Goal: Obtain resource: Download file/media

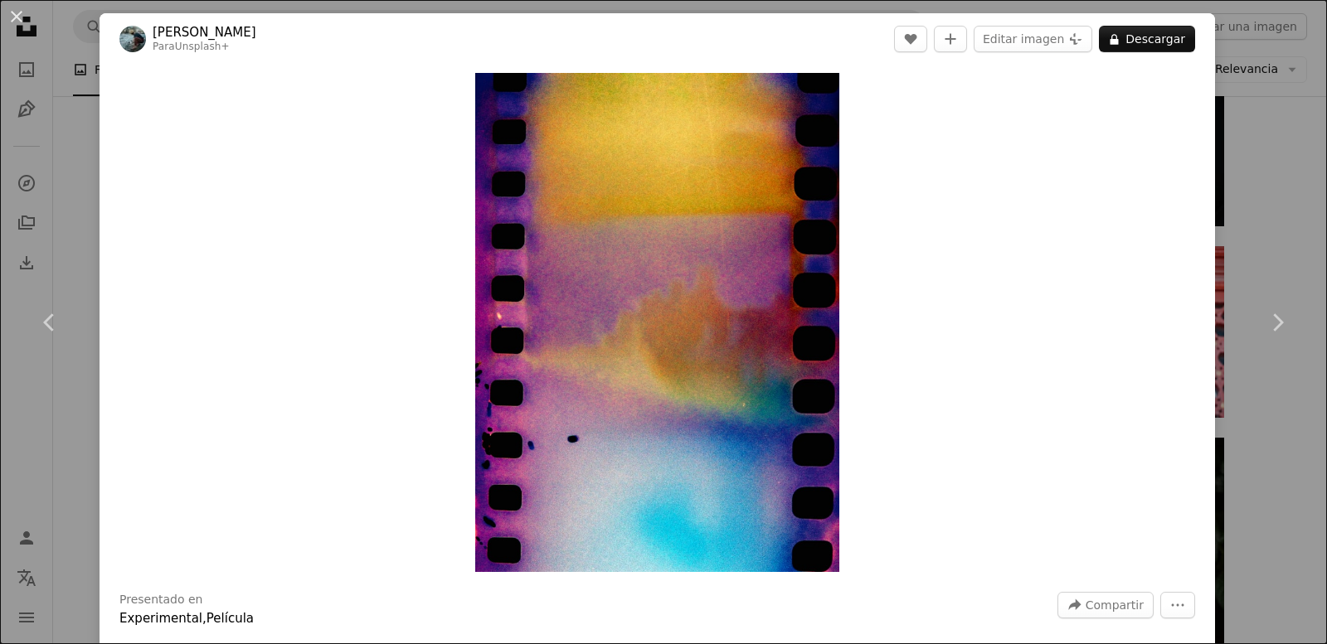
scroll to position [6105, 0]
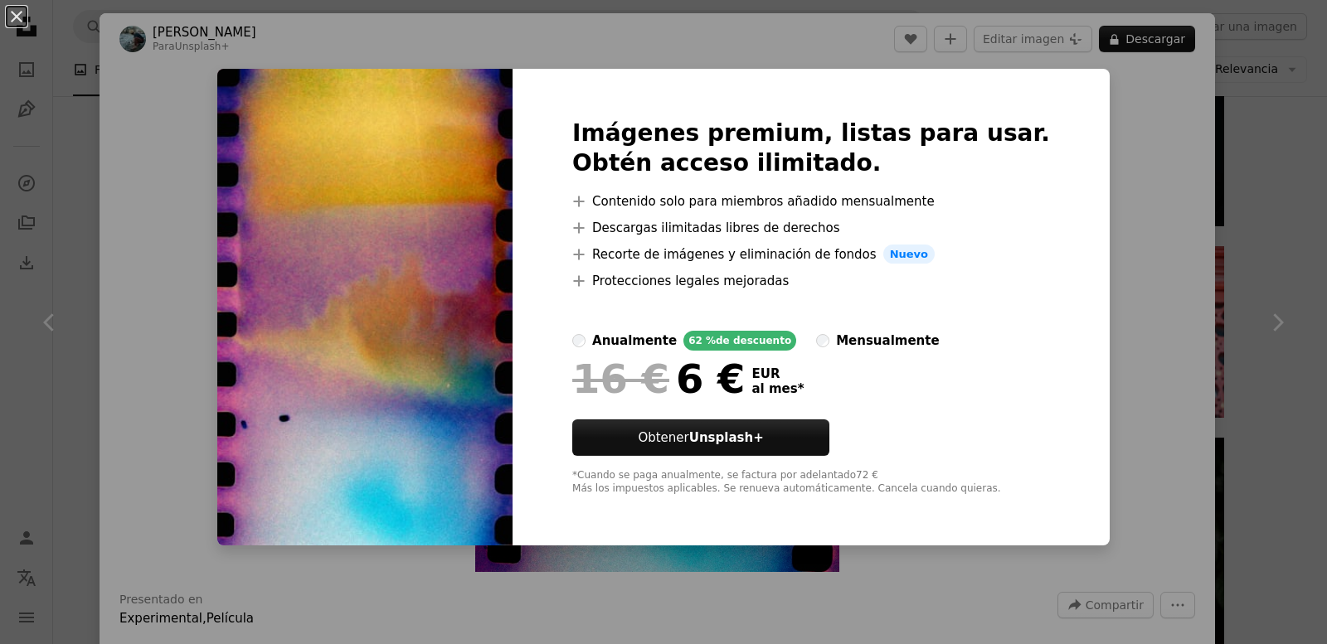
click at [1132, 372] on div "An X shape Imágenes premium, listas para usar. Obtén acceso ilimitado. A plus s…" at bounding box center [663, 322] width 1327 height 644
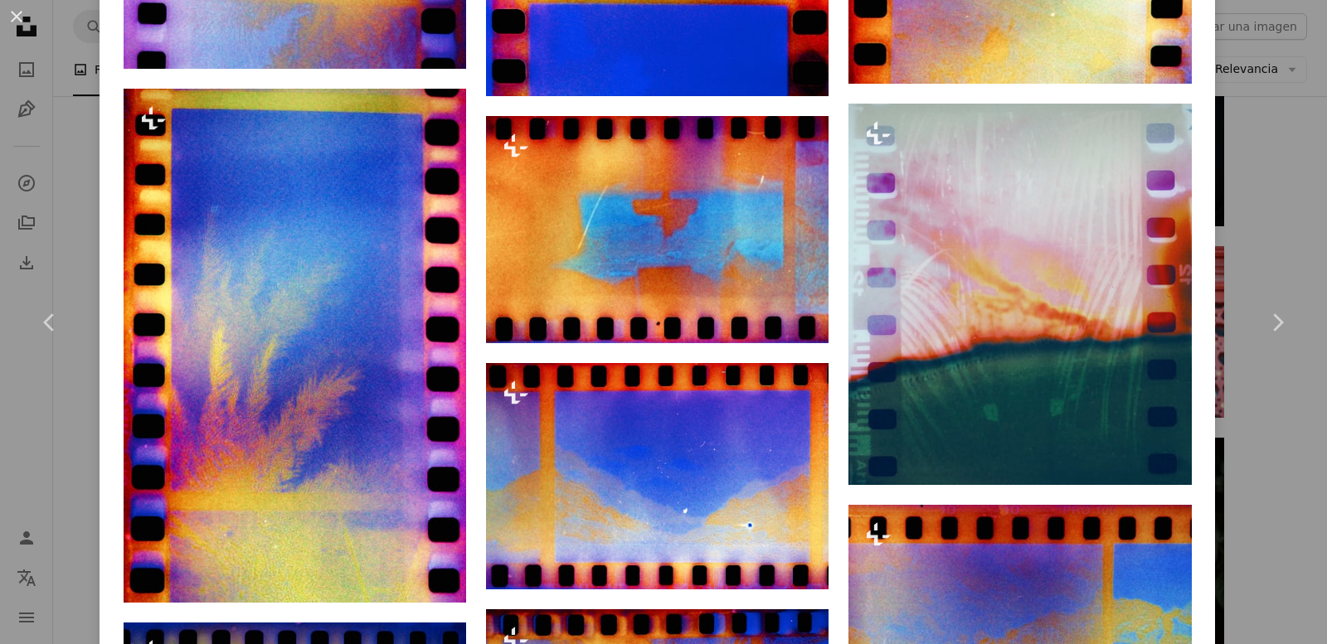
scroll to position [1742, 0]
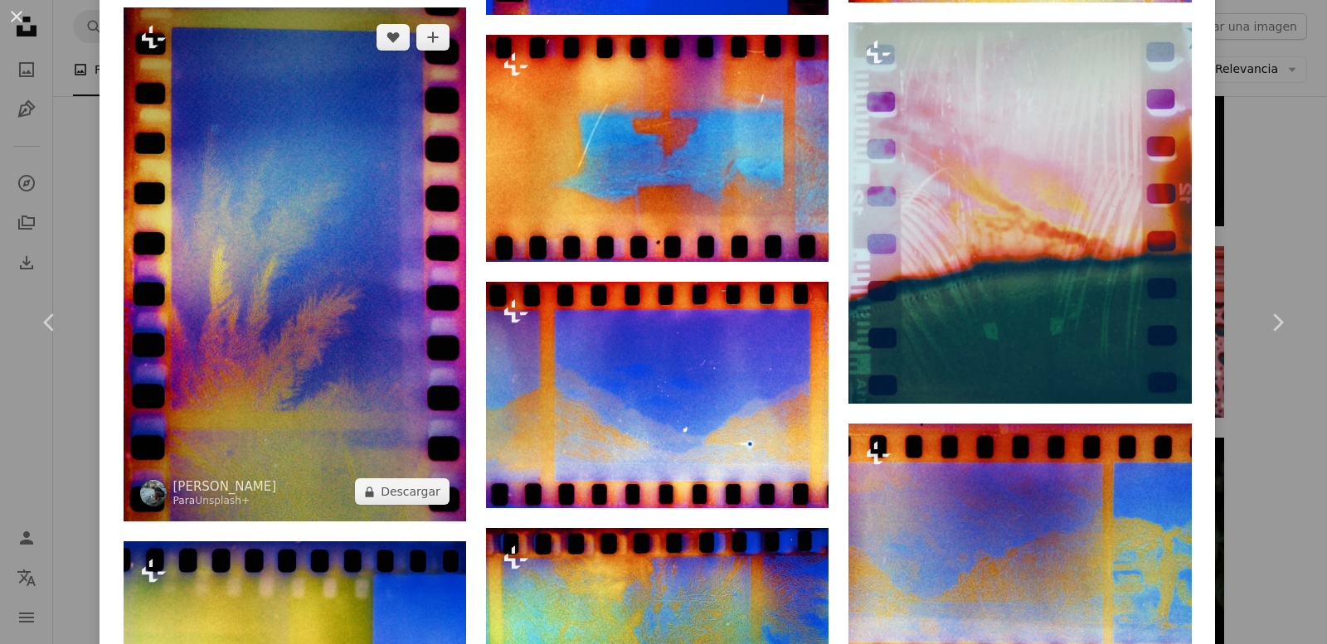
click at [384, 323] on img at bounding box center [295, 264] width 343 height 514
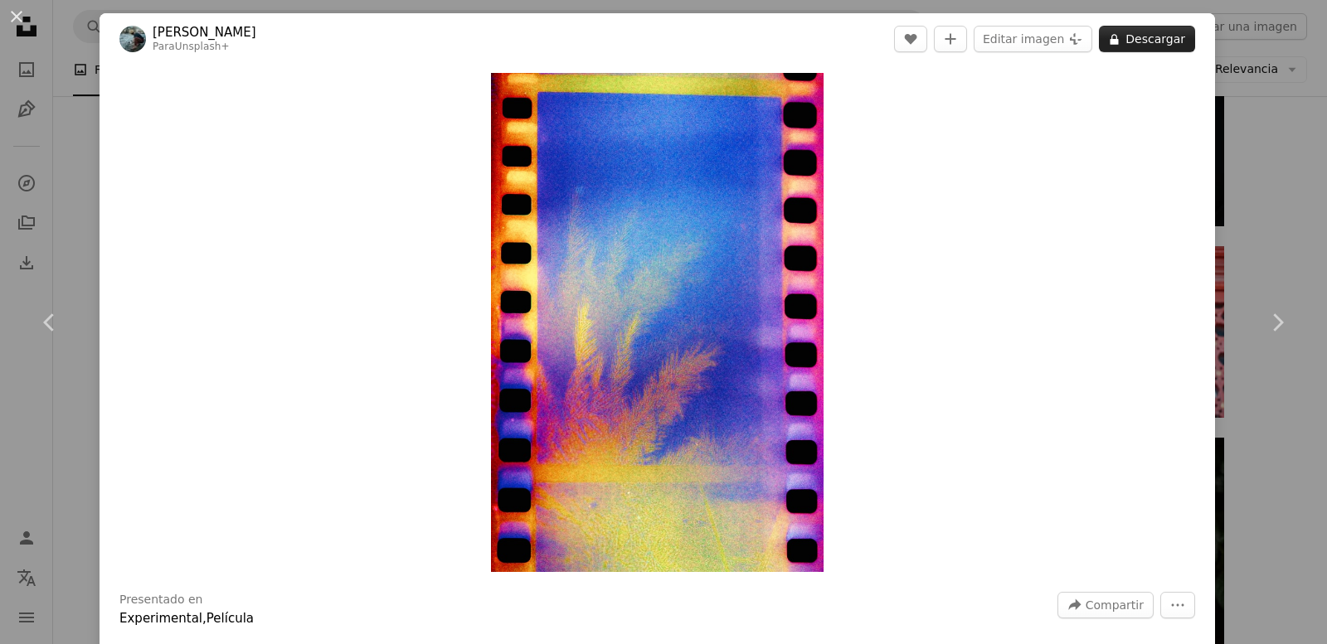
click at [1148, 32] on button "A lock Descargar" at bounding box center [1147, 39] width 96 height 27
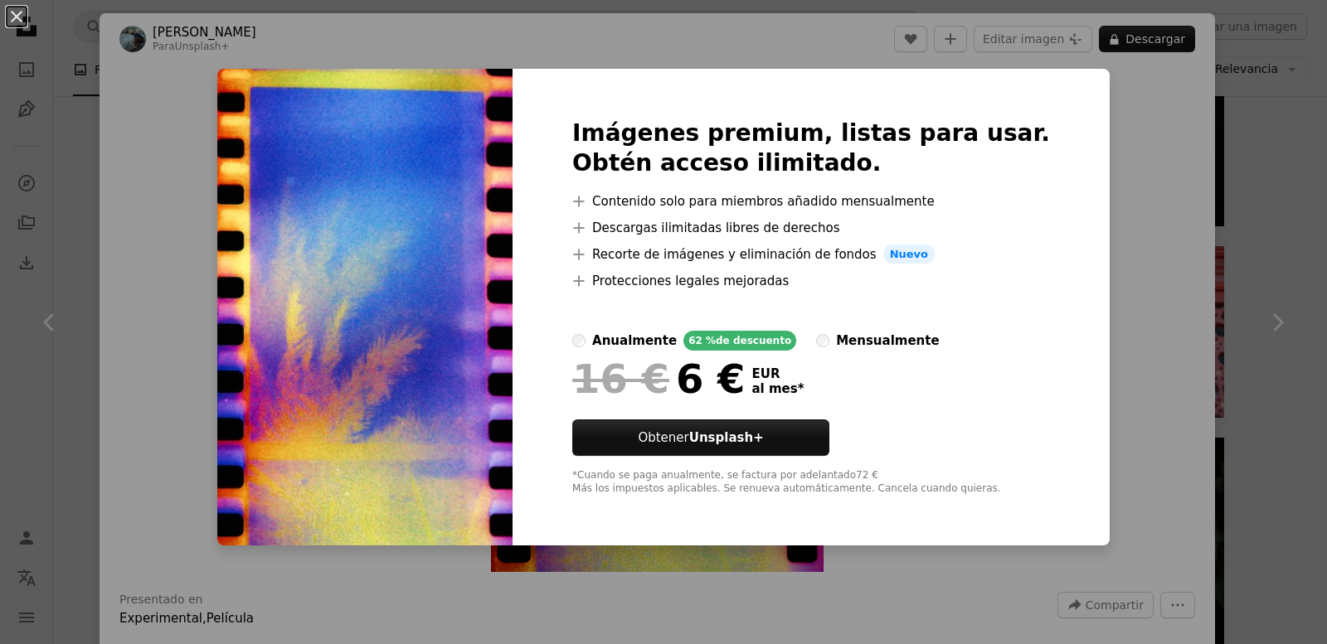
click at [1164, 257] on div "An X shape Imágenes premium, listas para usar. Obtén acceso ilimitado. A plus s…" at bounding box center [663, 322] width 1327 height 644
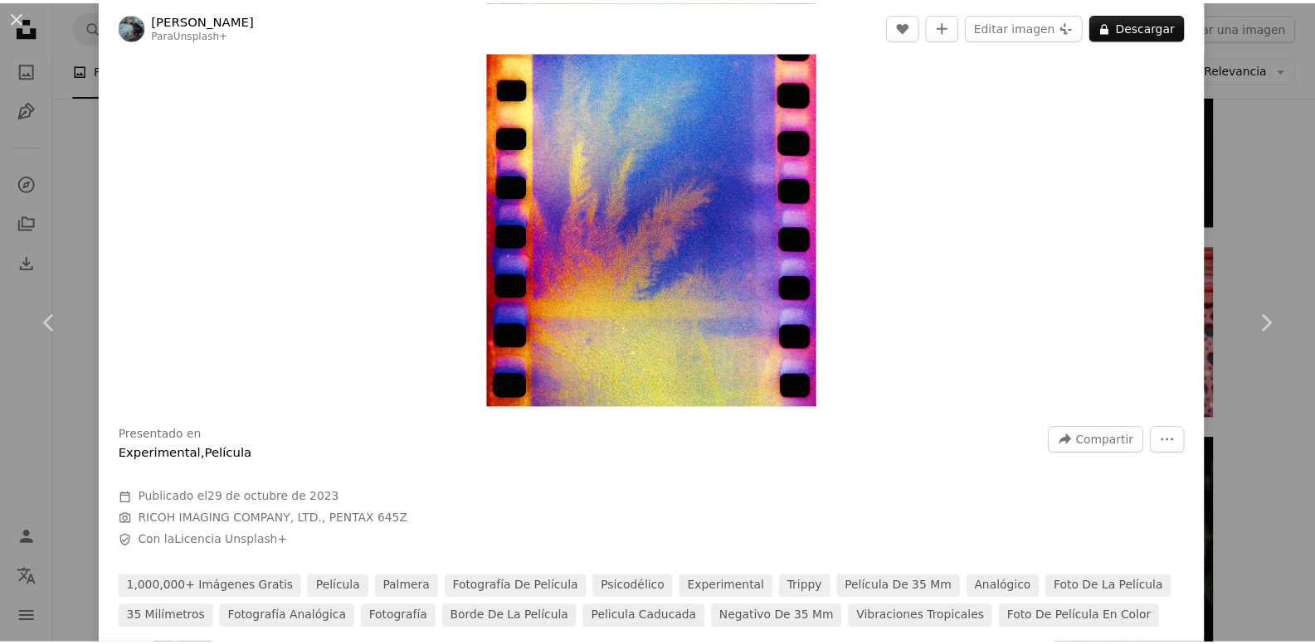
scroll to position [415, 0]
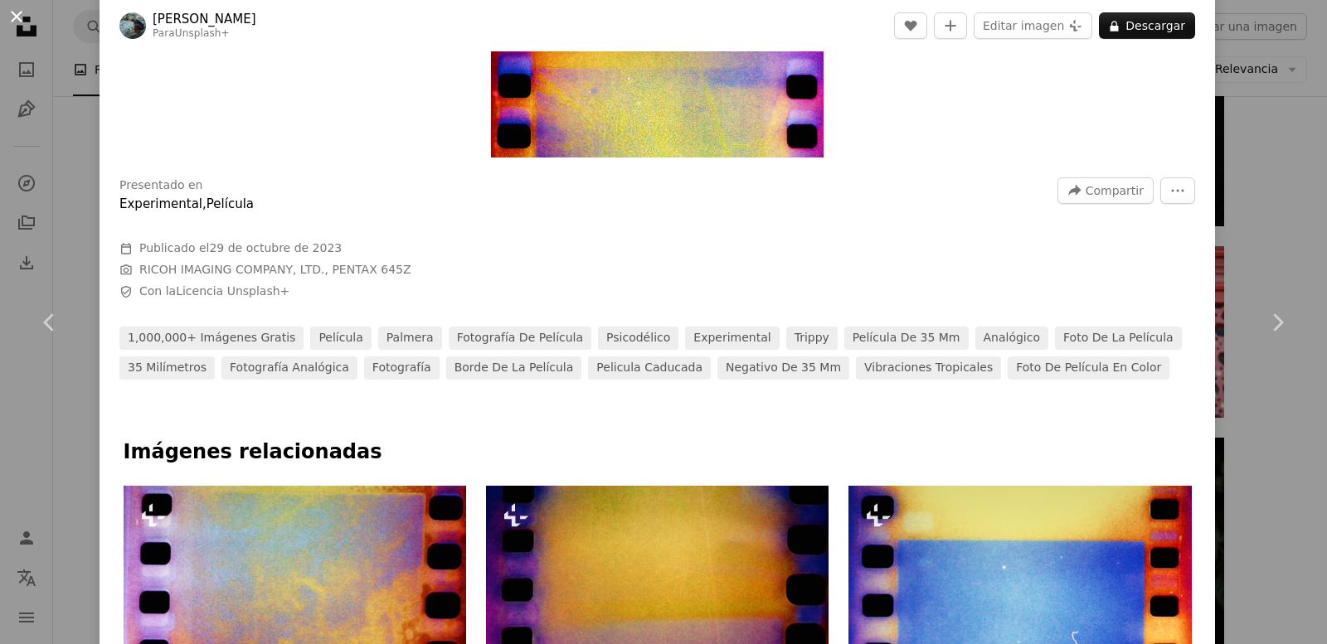
click at [12, 17] on button "An X shape" at bounding box center [17, 17] width 20 height 20
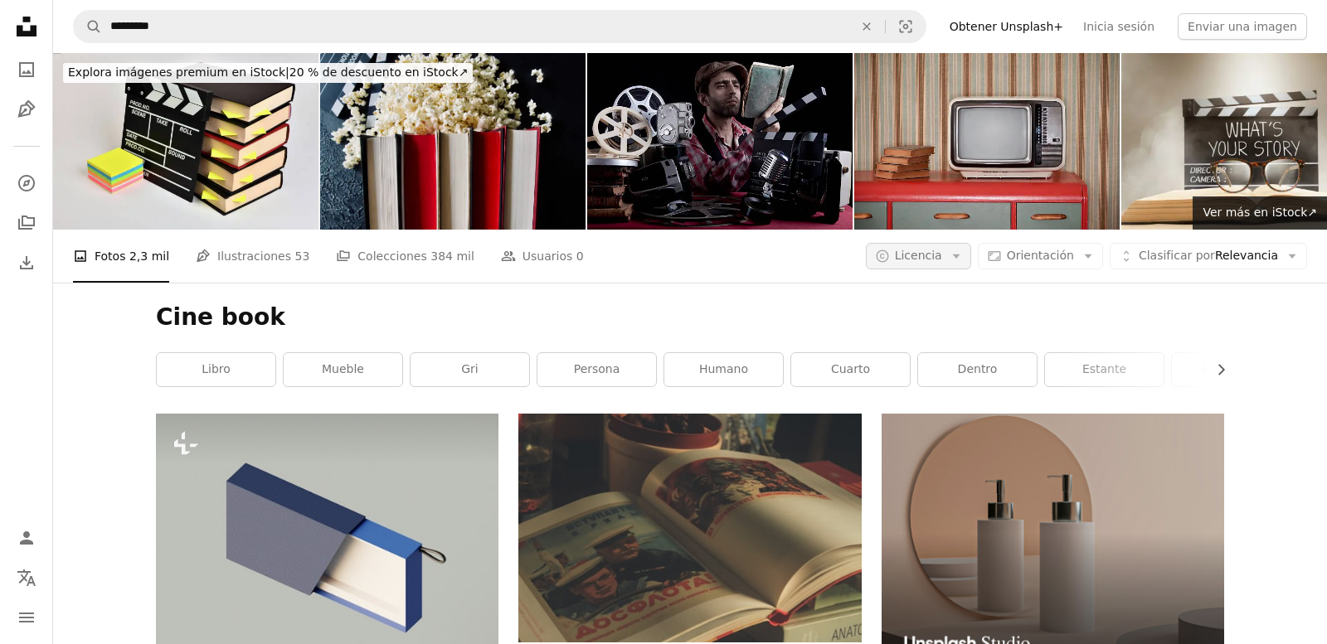
click at [938, 256] on span "Licencia" at bounding box center [918, 255] width 47 height 13
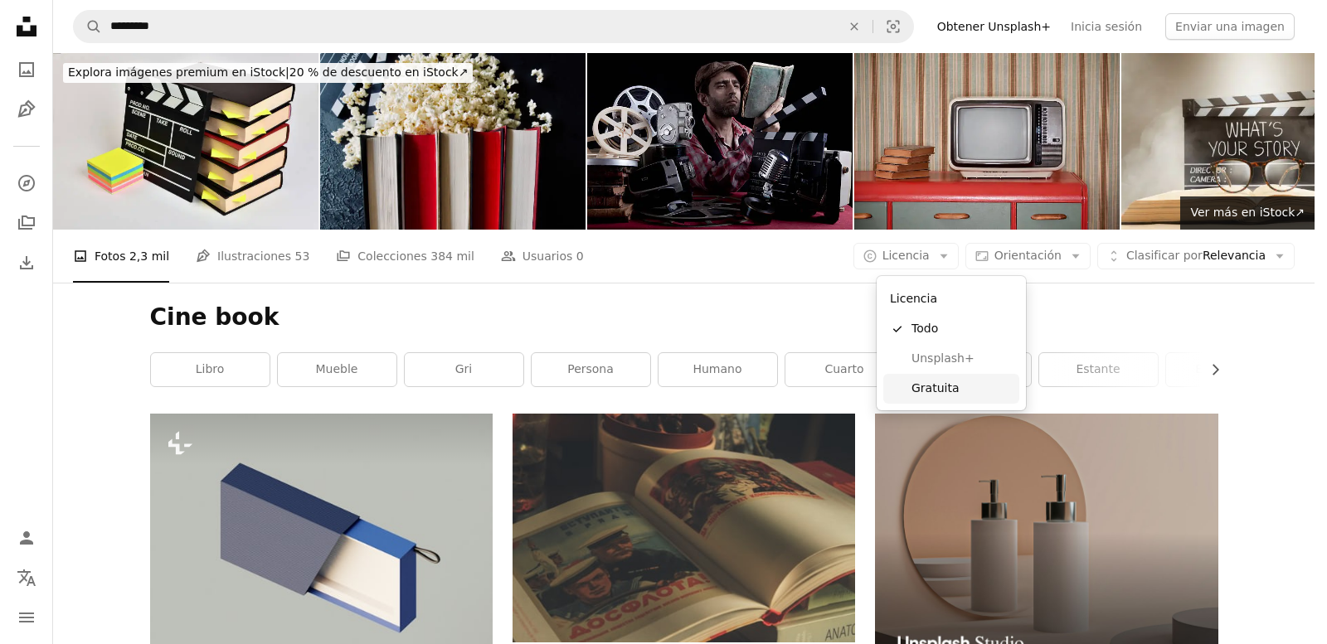
click at [945, 382] on span "Gratuita" at bounding box center [962, 389] width 101 height 17
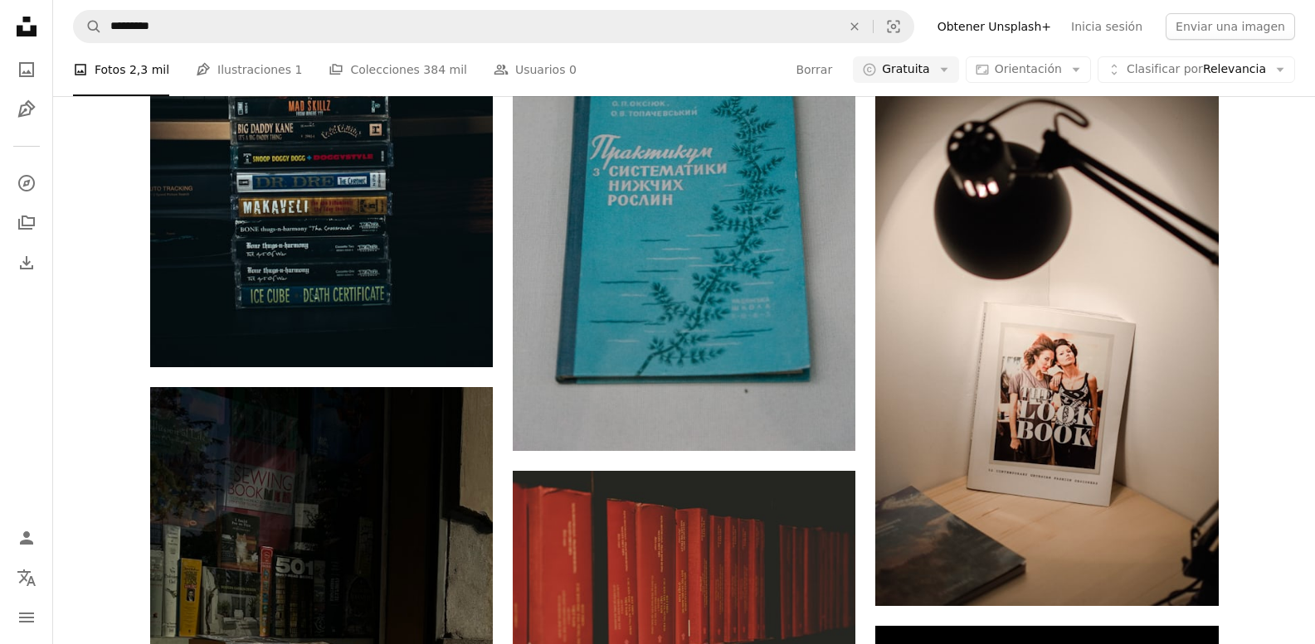
scroll to position [2074, 0]
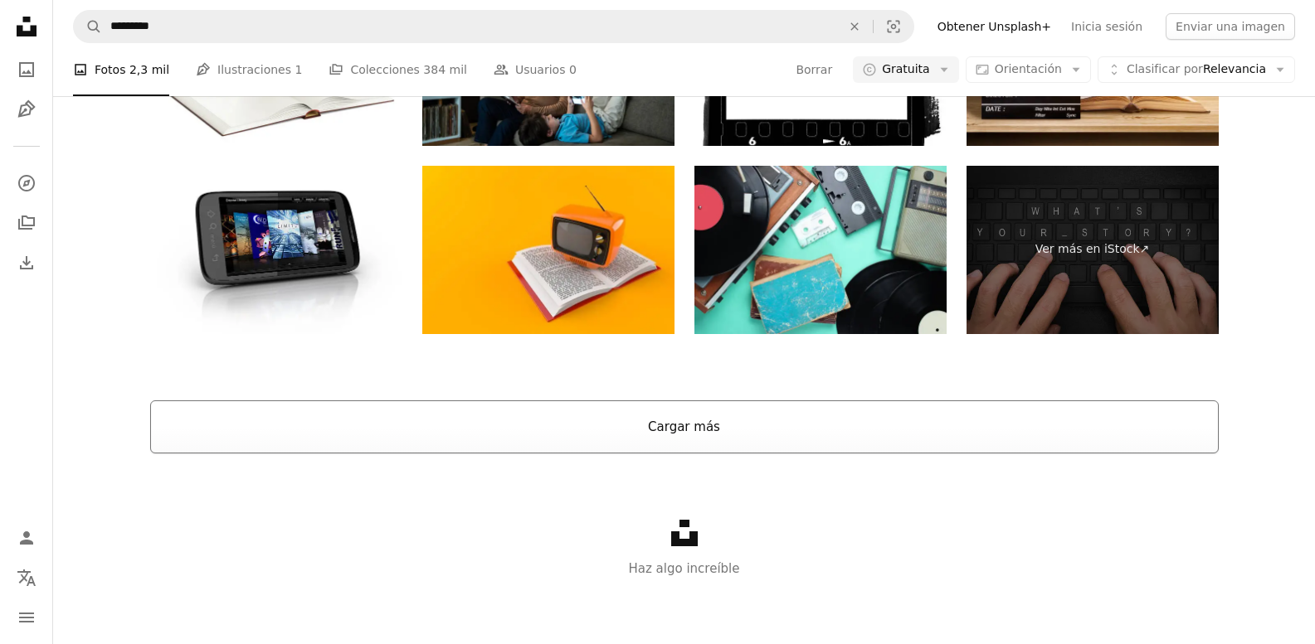
click at [731, 428] on button "Cargar más" at bounding box center [684, 427] width 1068 height 53
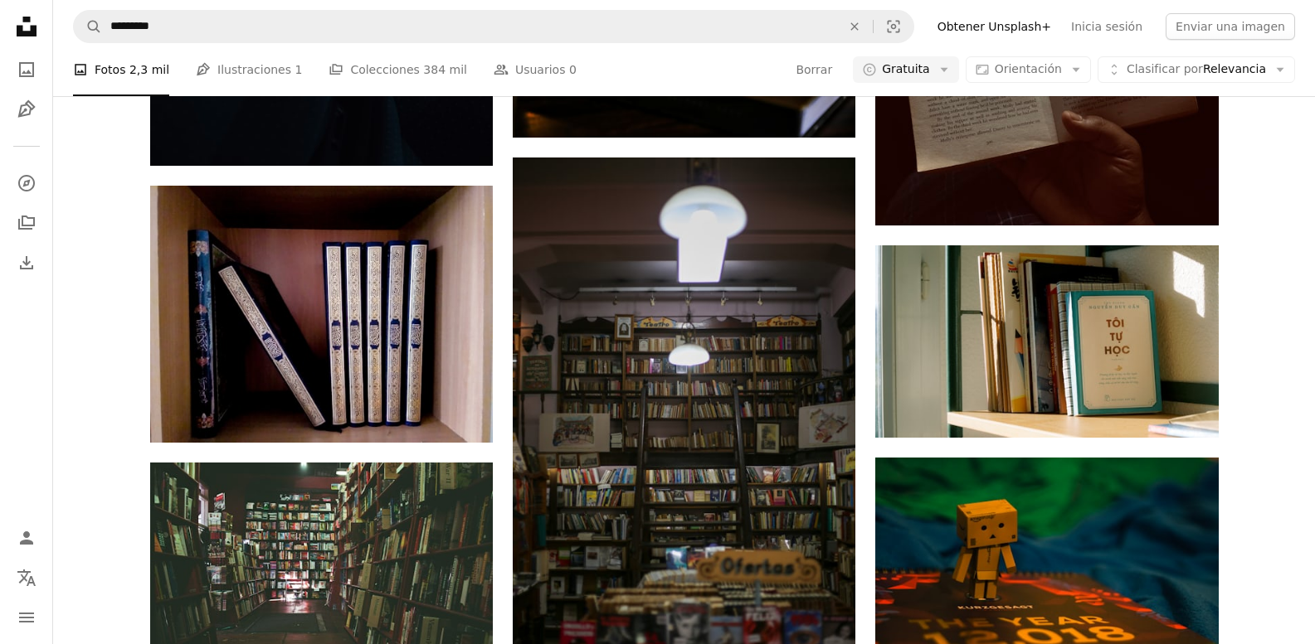
scroll to position [11905, 0]
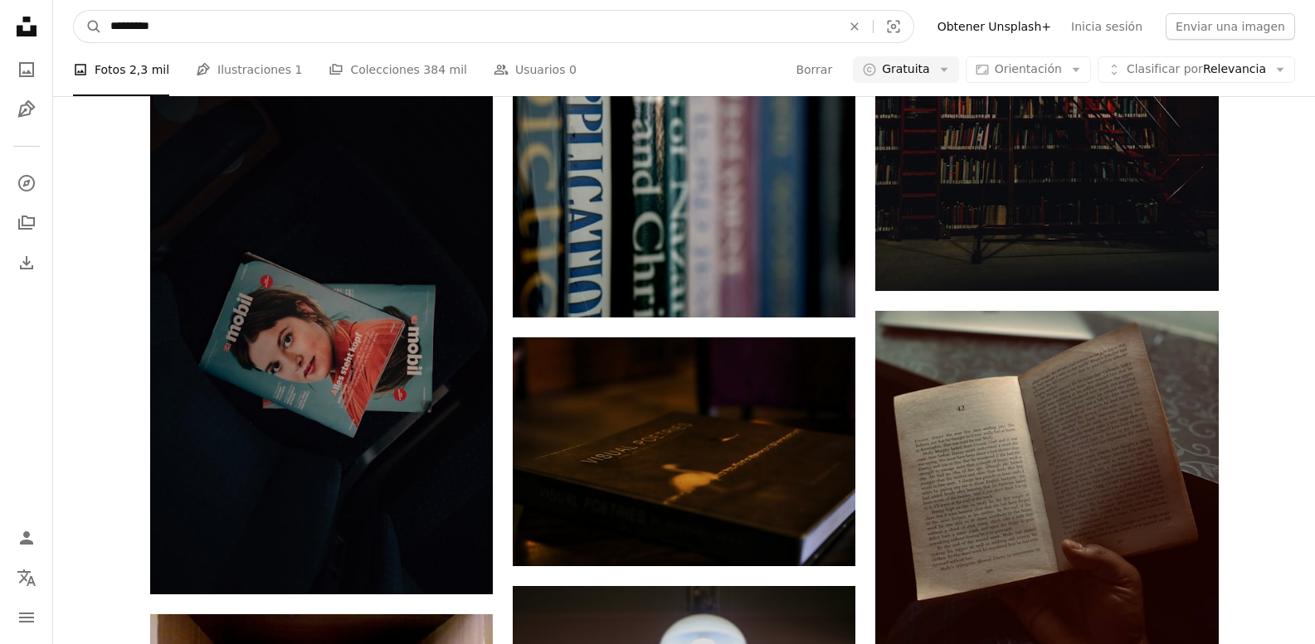
drag, startPoint x: 169, startPoint y: 32, endPoint x: 33, endPoint y: 32, distance: 136.0
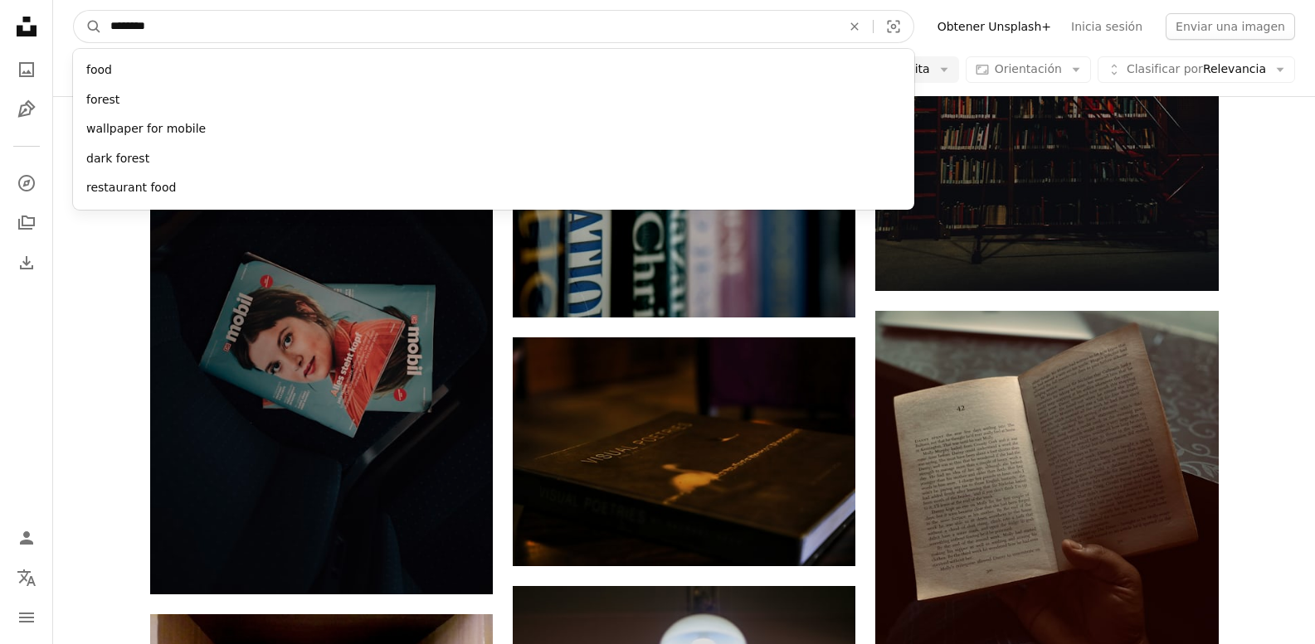
type input "*********"
click button "A magnifying glass" at bounding box center [88, 27] width 28 height 32
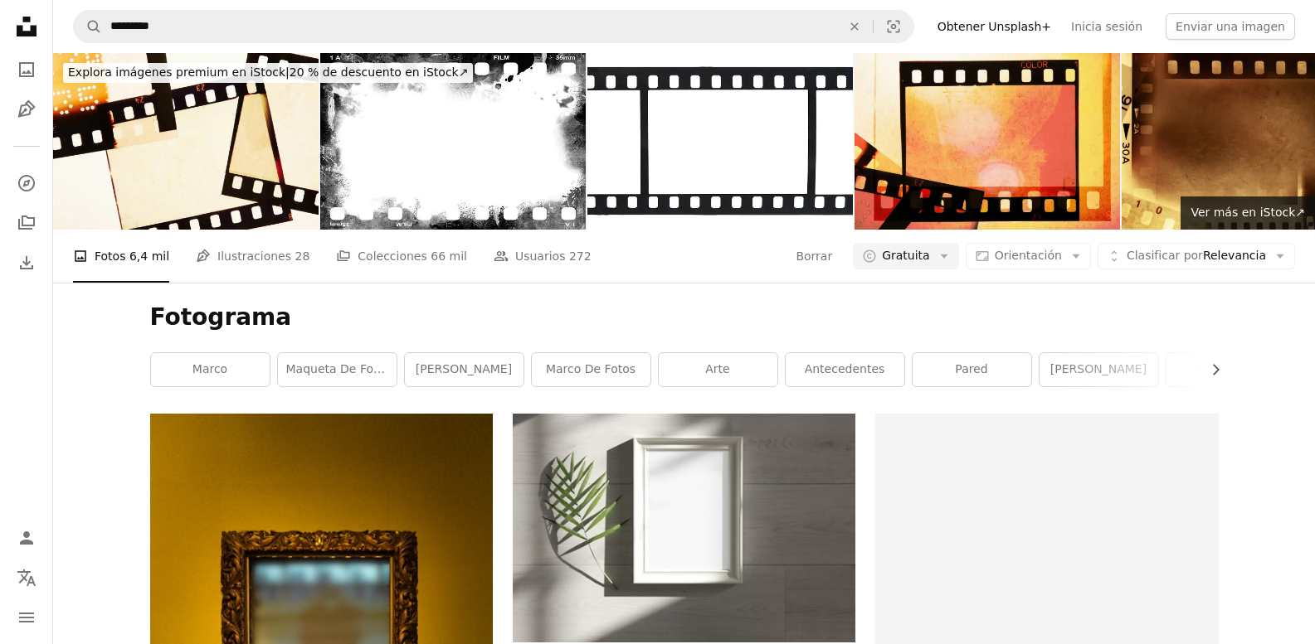
click at [101, 265] on li "A photo Fotos 6,4 mil" at bounding box center [121, 256] width 96 height 53
click at [118, 255] on li "A photo Fotos 6,4 mil" at bounding box center [121, 256] width 96 height 53
click at [36, 33] on icon at bounding box center [27, 27] width 20 height 20
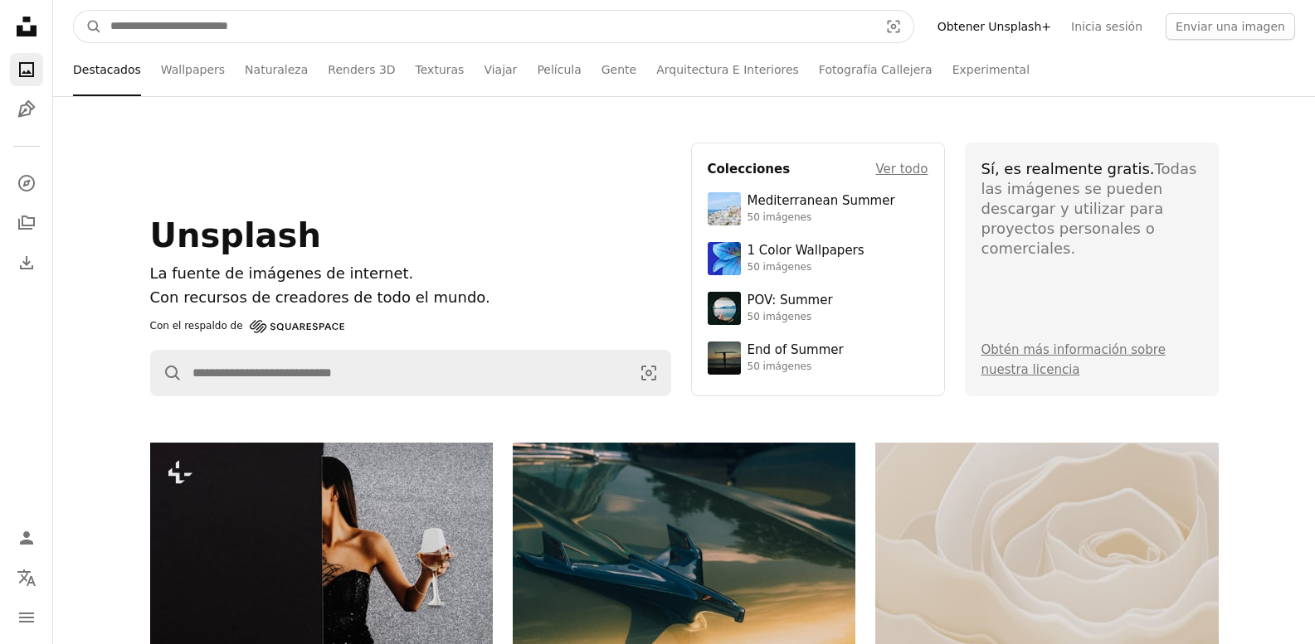
click at [266, 32] on input "Encuentra imágenes en todo el sitio" at bounding box center [487, 27] width 771 height 32
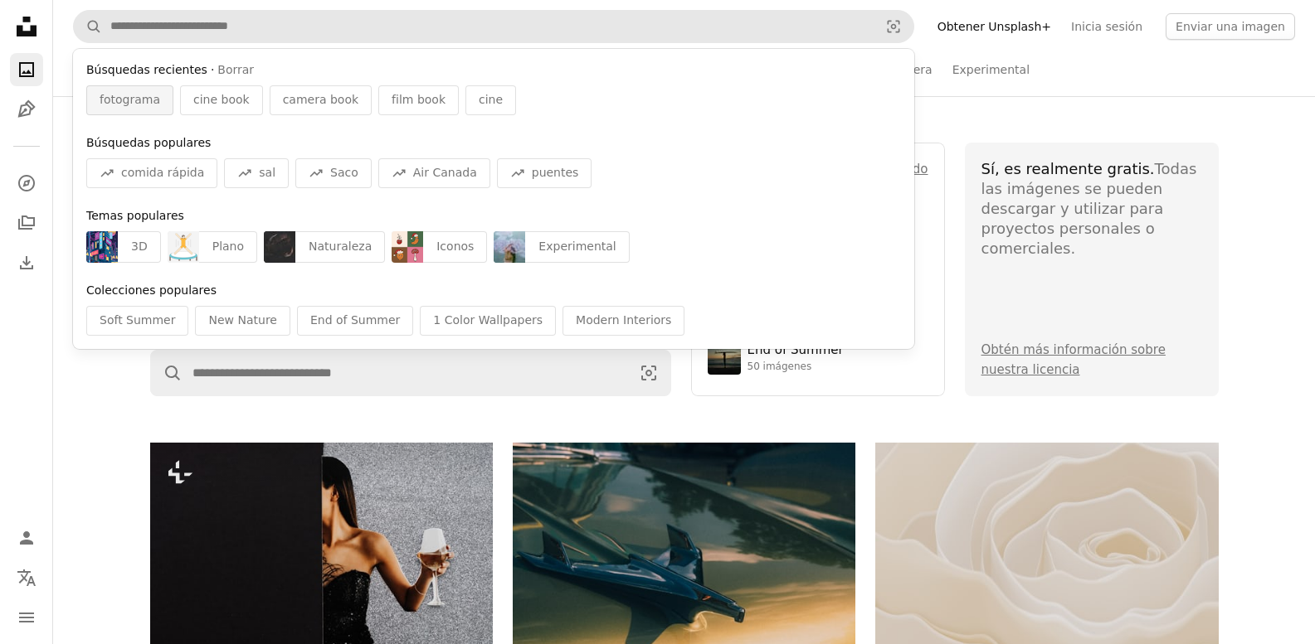
click at [142, 100] on span "fotograma" at bounding box center [130, 100] width 61 height 17
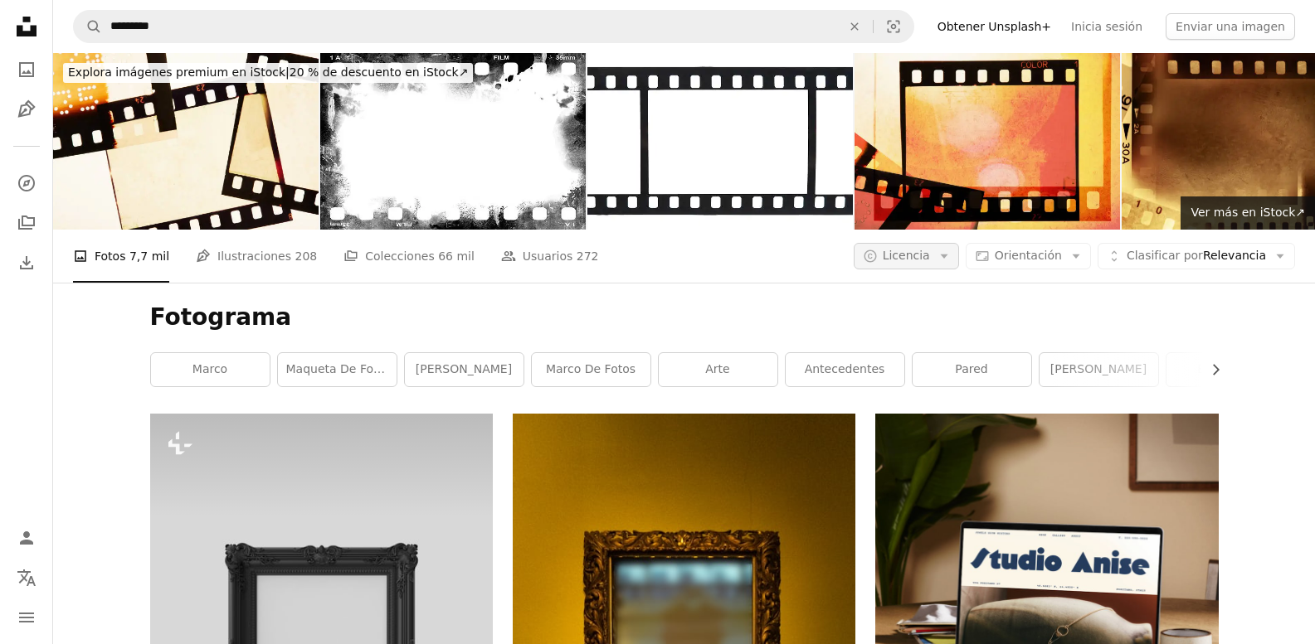
click at [959, 255] on button "A copyright icon © Licencia Arrow down" at bounding box center [905, 256] width 105 height 27
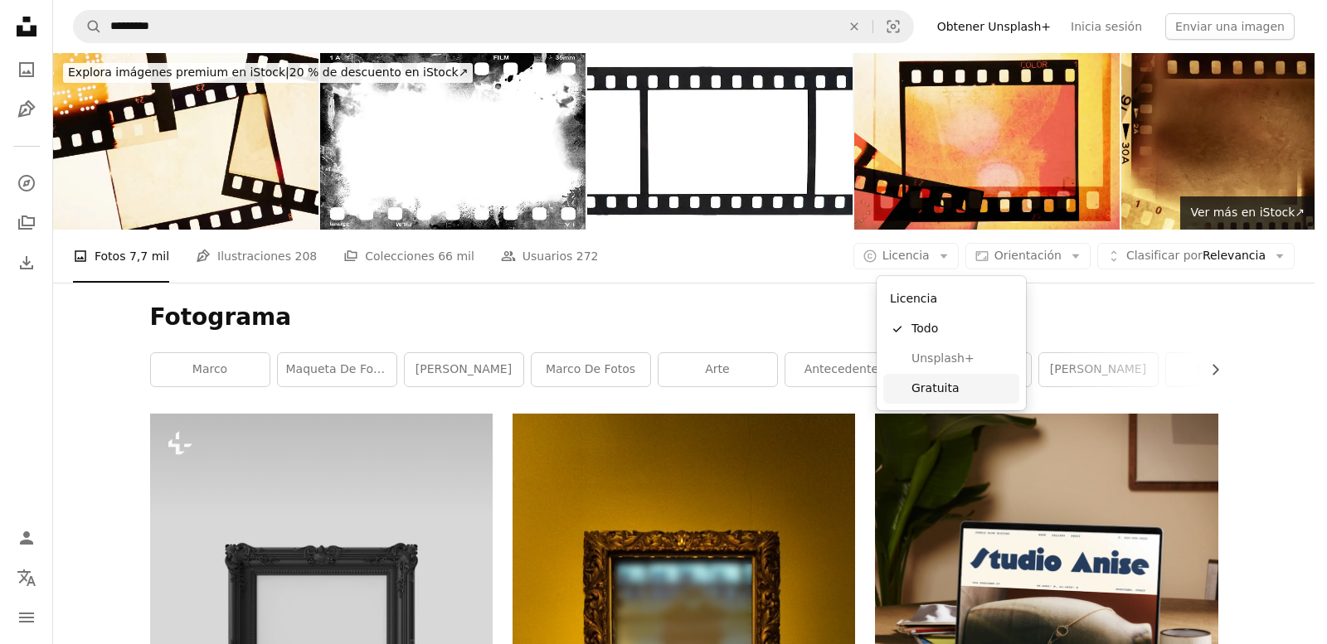
click at [943, 387] on span "Gratuita" at bounding box center [962, 389] width 101 height 17
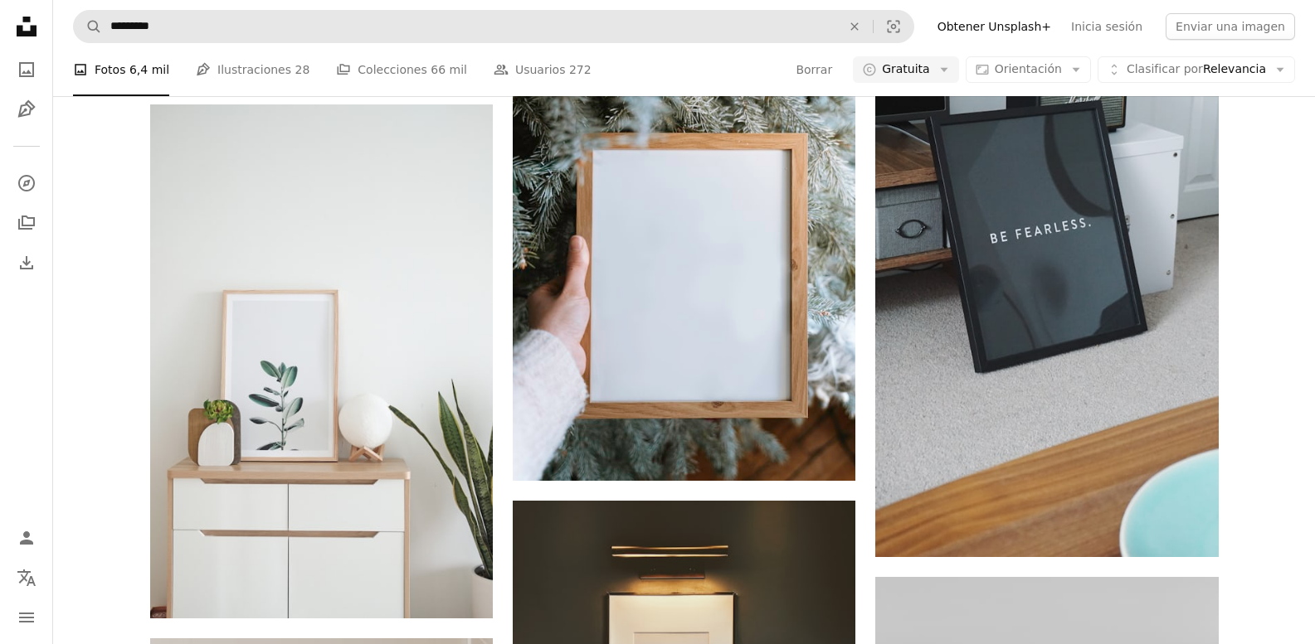
scroll to position [1493, 0]
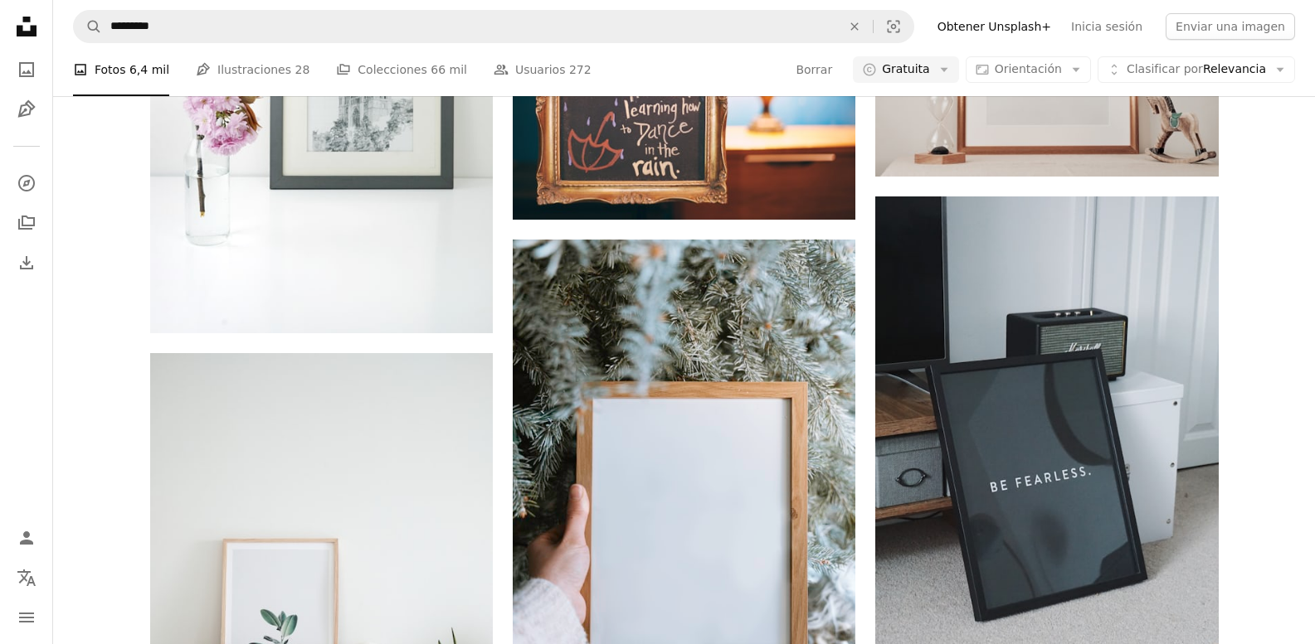
click at [243, 3] on nav "A magnifying glass ********* An X shape Visual search Filters Obtener Unsplash+…" at bounding box center [684, 26] width 1262 height 53
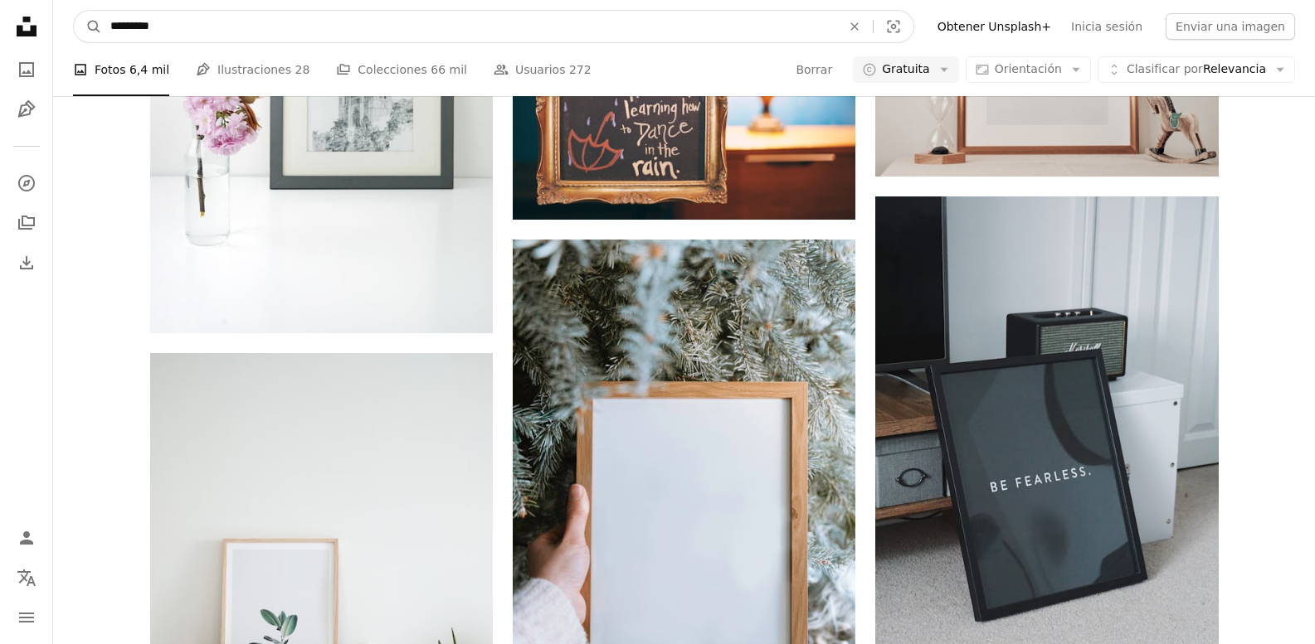
click at [246, 22] on input "*********" at bounding box center [469, 27] width 734 height 32
type input "**********"
click button "A magnifying glass" at bounding box center [88, 27] width 28 height 32
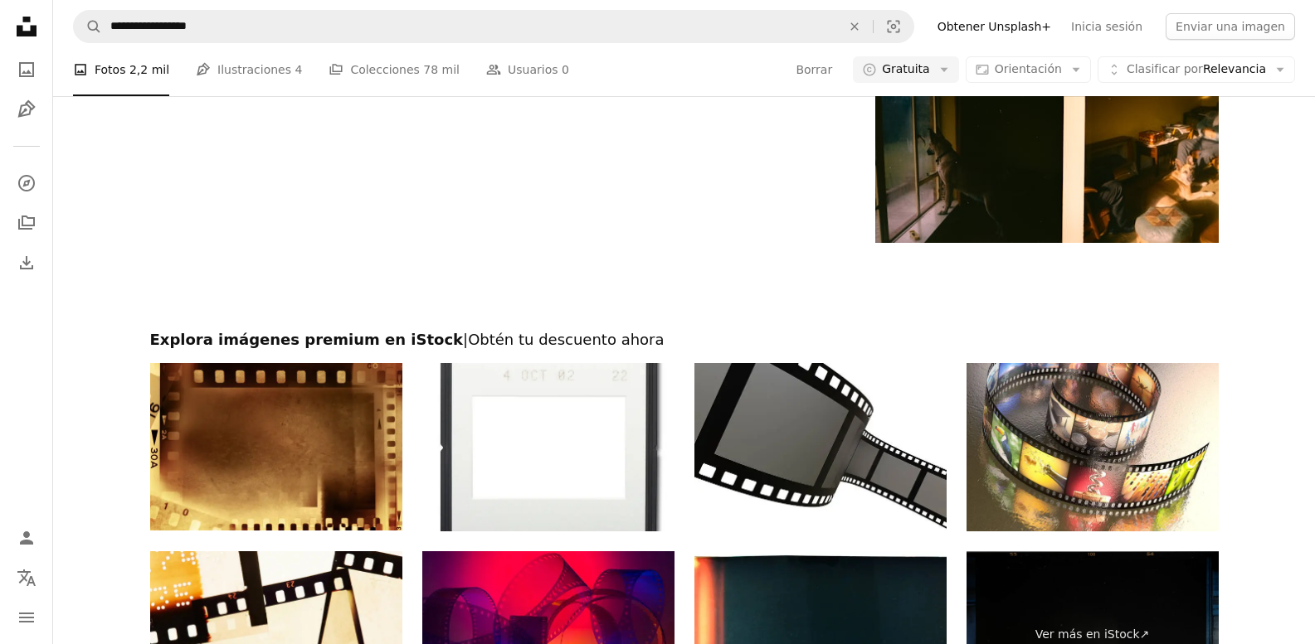
scroll to position [2903, 0]
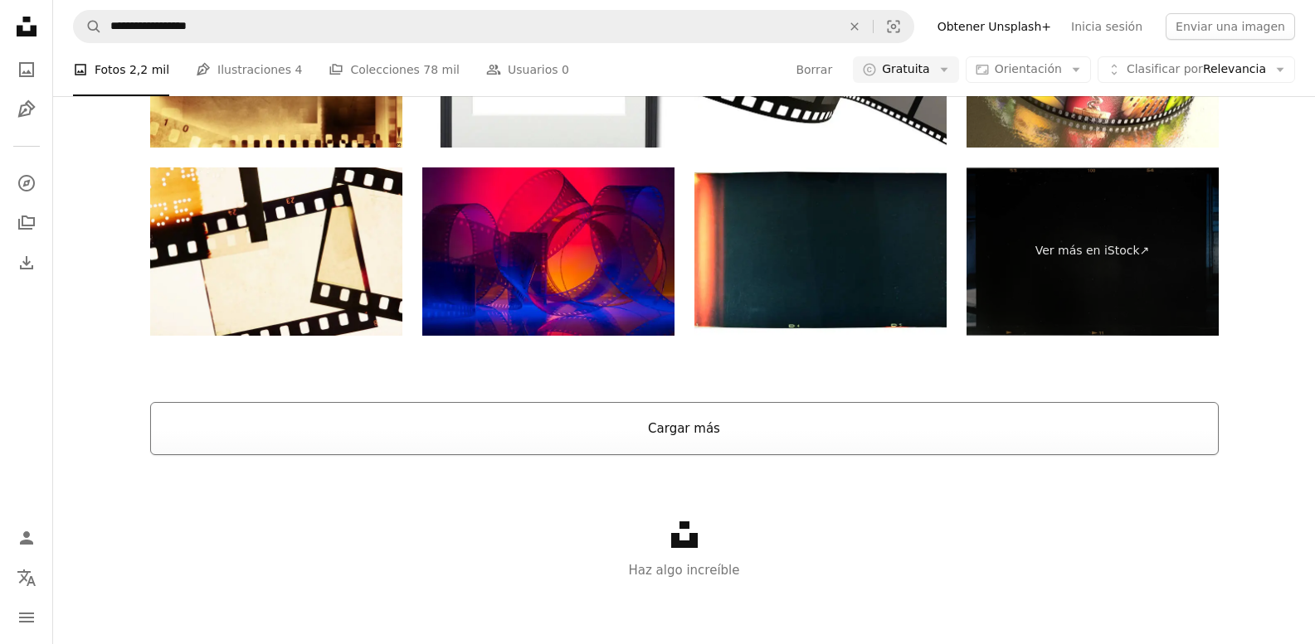
click at [604, 434] on button "Cargar más" at bounding box center [684, 428] width 1068 height 53
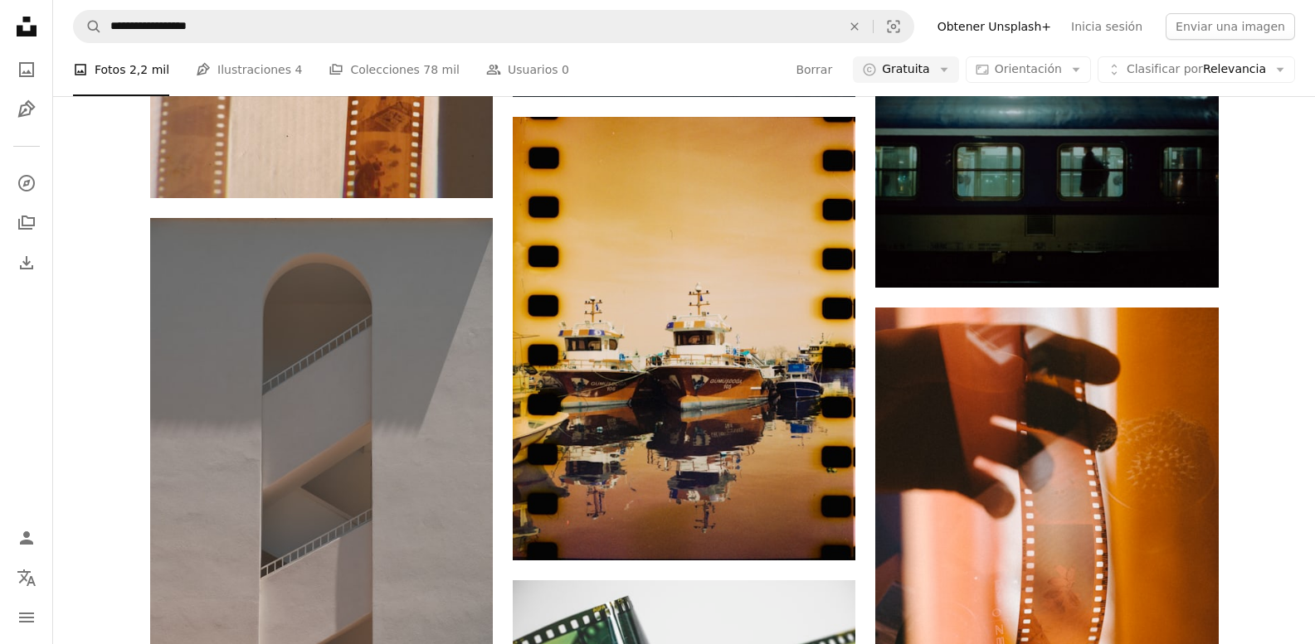
scroll to position [0, 0]
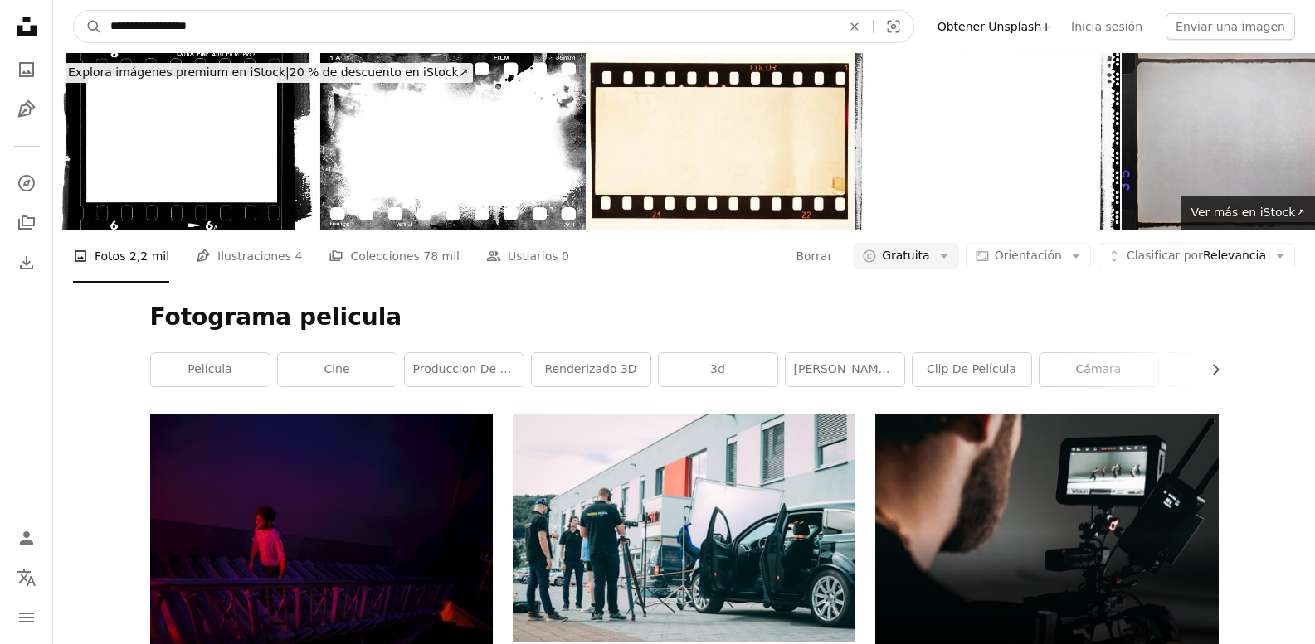
click at [132, 31] on input "**********" at bounding box center [469, 27] width 734 height 32
type input "**********"
click button "A magnifying glass" at bounding box center [88, 27] width 28 height 32
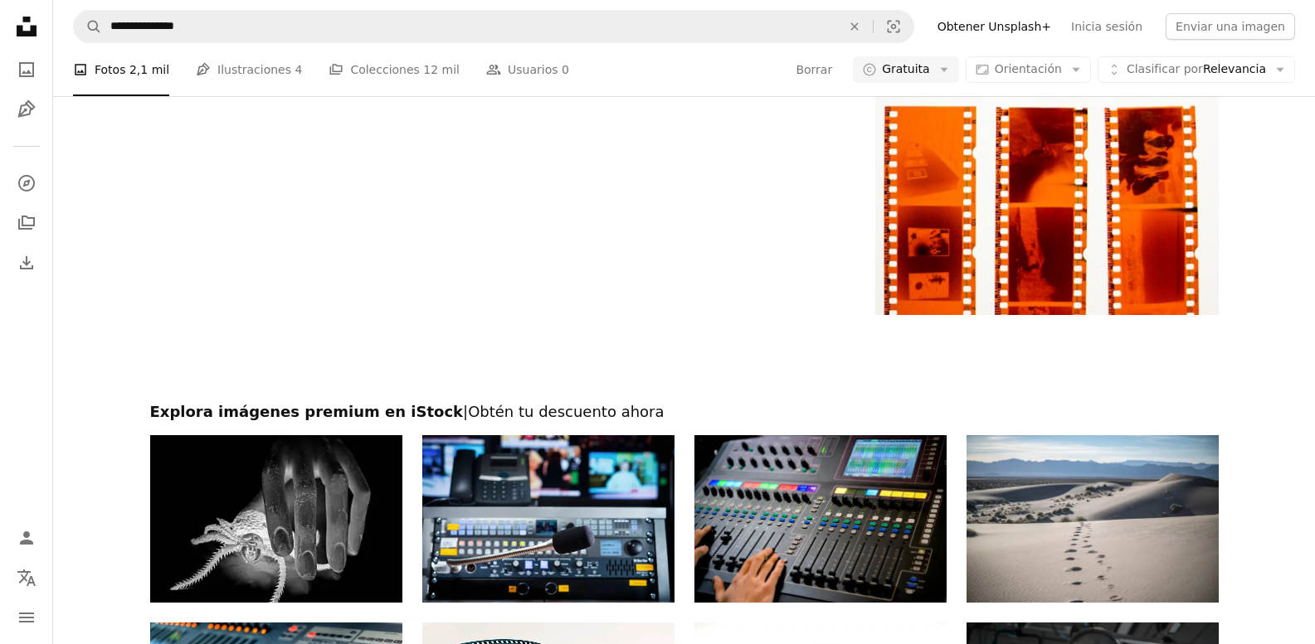
scroll to position [3235, 0]
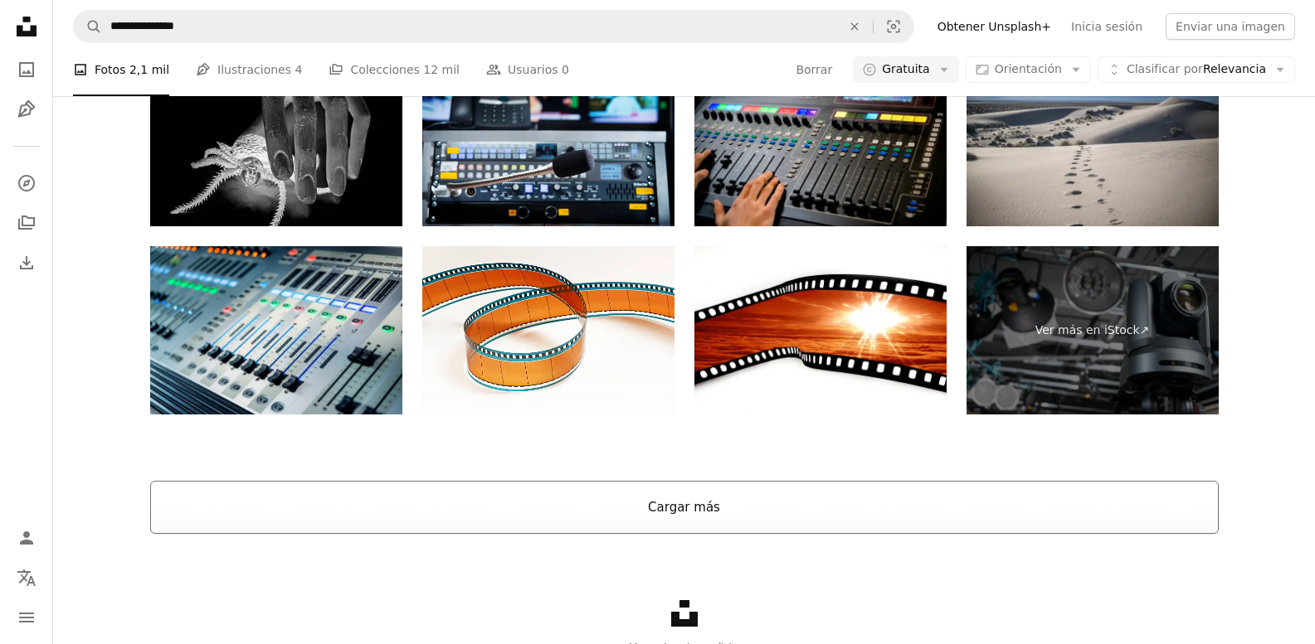
click at [746, 496] on button "Cargar más" at bounding box center [684, 507] width 1068 height 53
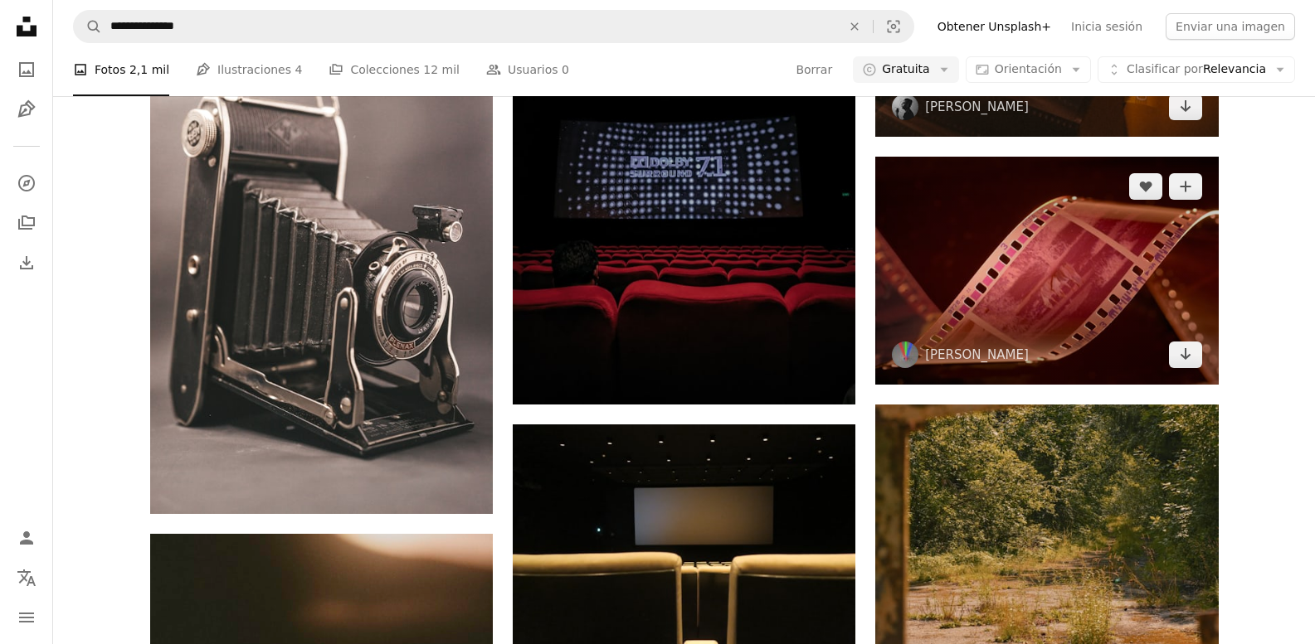
scroll to position [4081, 0]
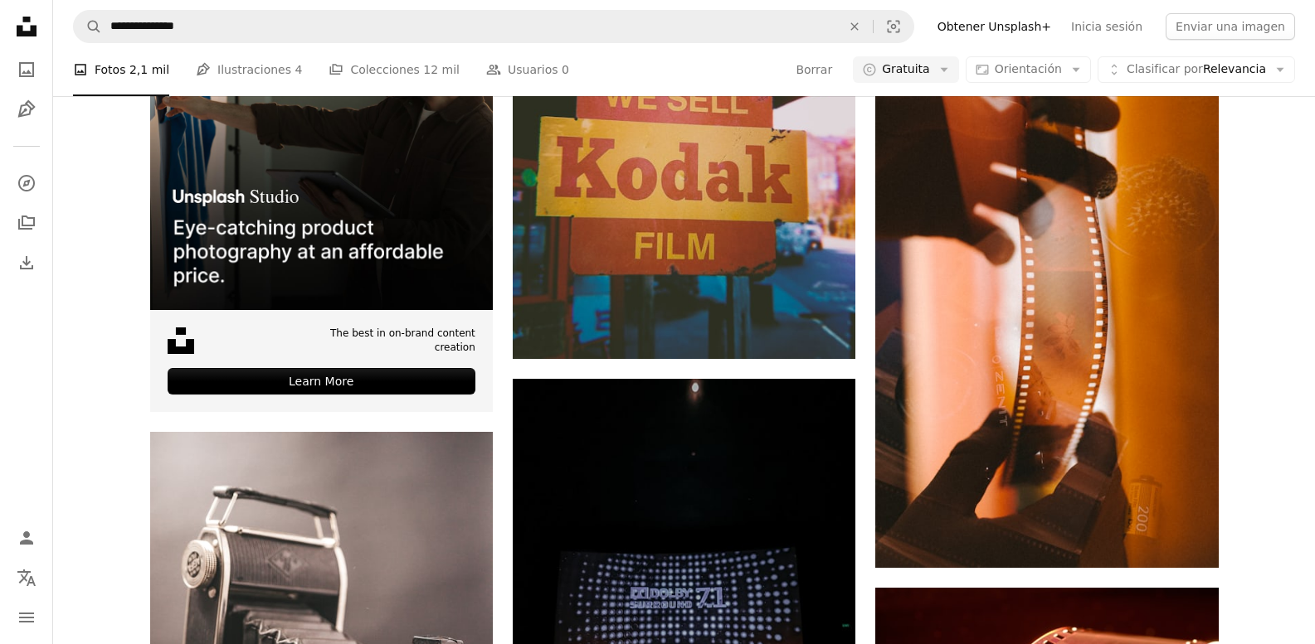
click at [1082, 51] on nav "**********" at bounding box center [684, 26] width 1262 height 53
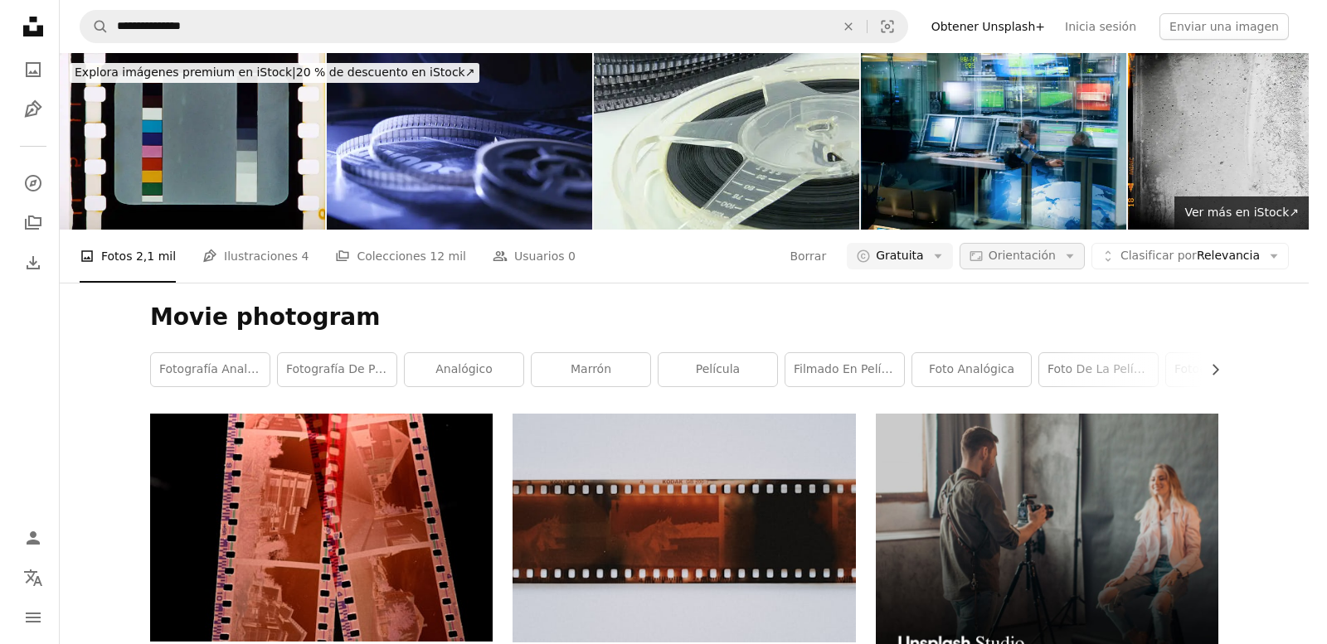
scroll to position [0, 0]
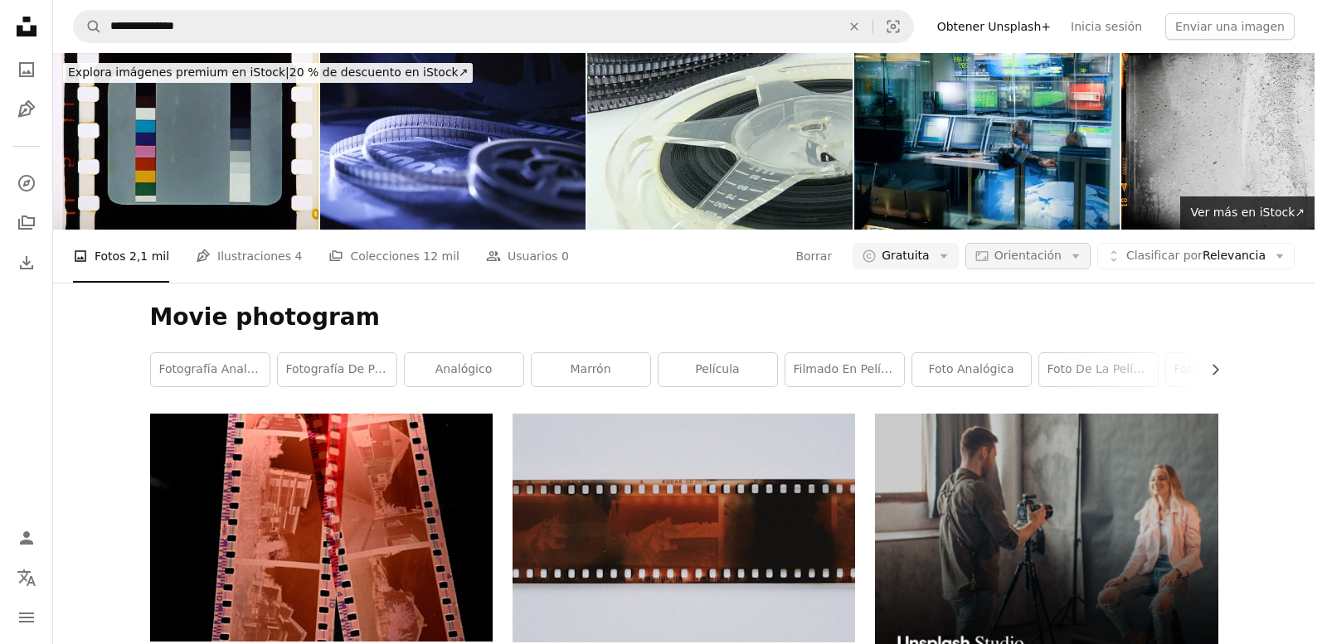
click at [1079, 255] on icon "button" at bounding box center [1075, 257] width 7 height 4
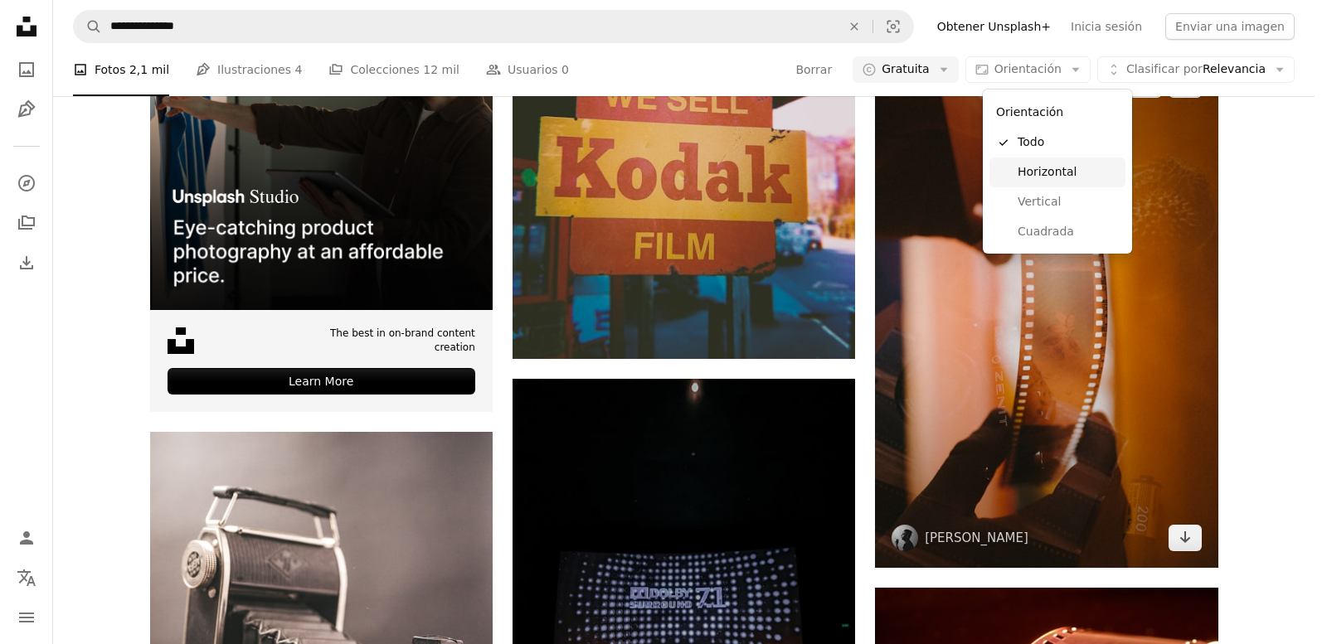
click at [1056, 176] on span "Horizontal" at bounding box center [1068, 172] width 101 height 17
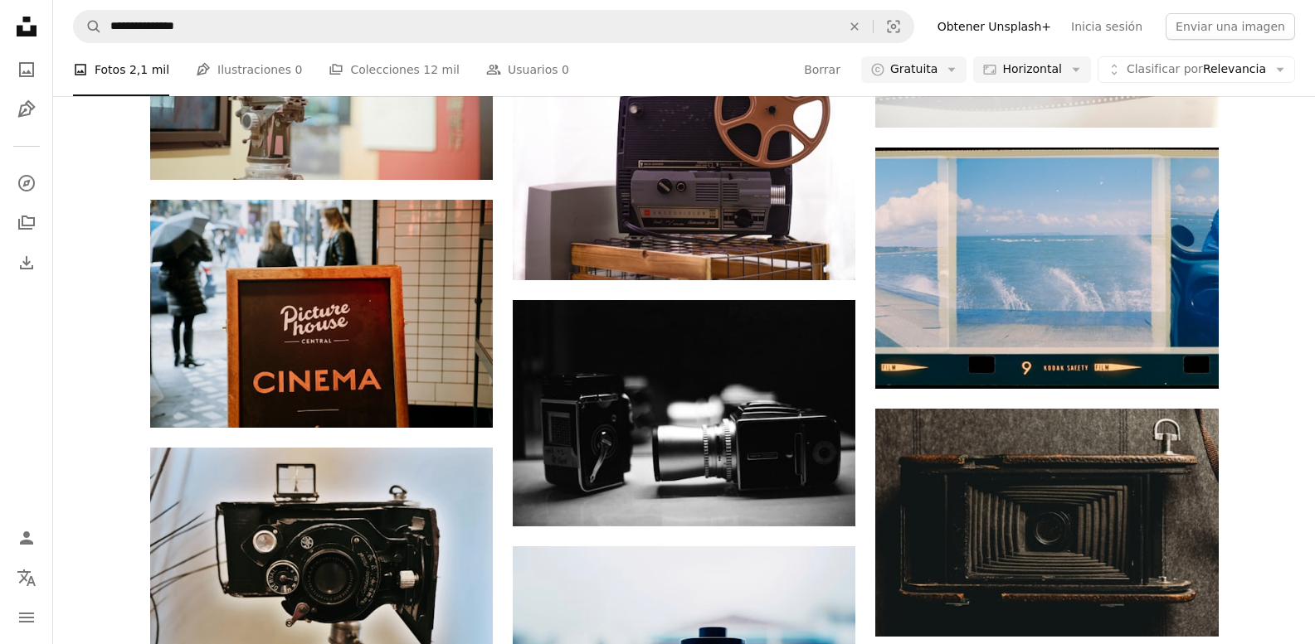
scroll to position [8709, 0]
click at [1058, 63] on span "Horizontal" at bounding box center [1031, 69] width 59 height 17
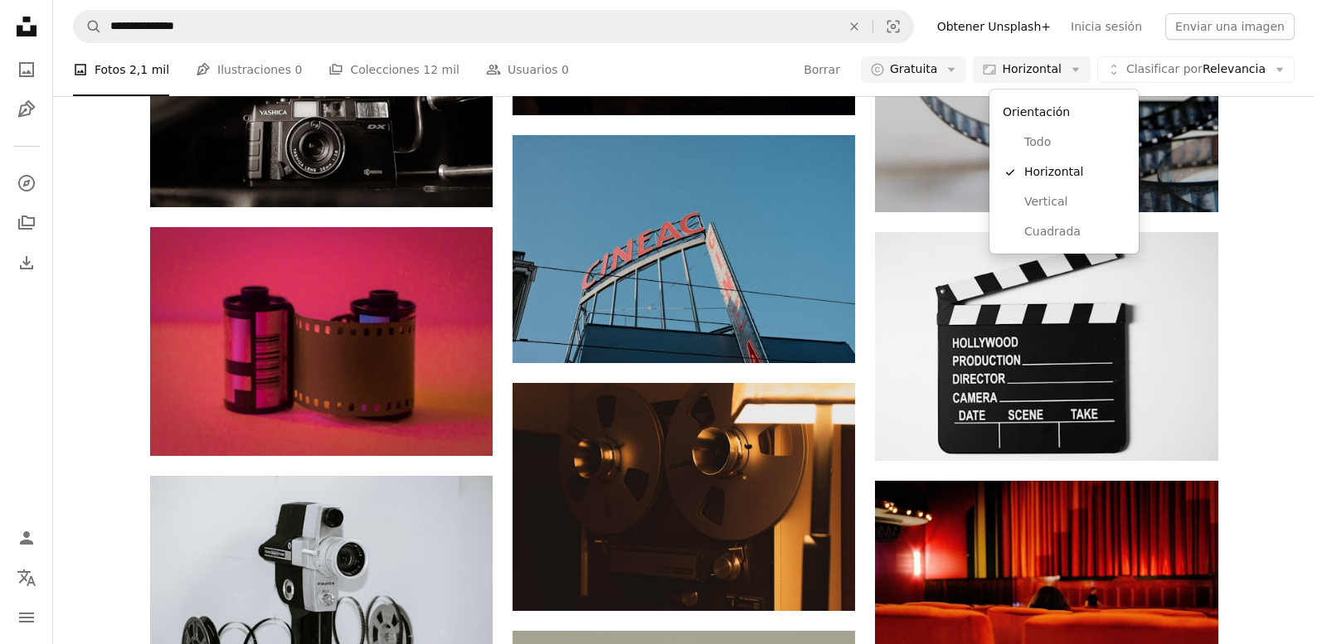
click at [57, 197] on body "**********" at bounding box center [657, 322] width 1315 height 644
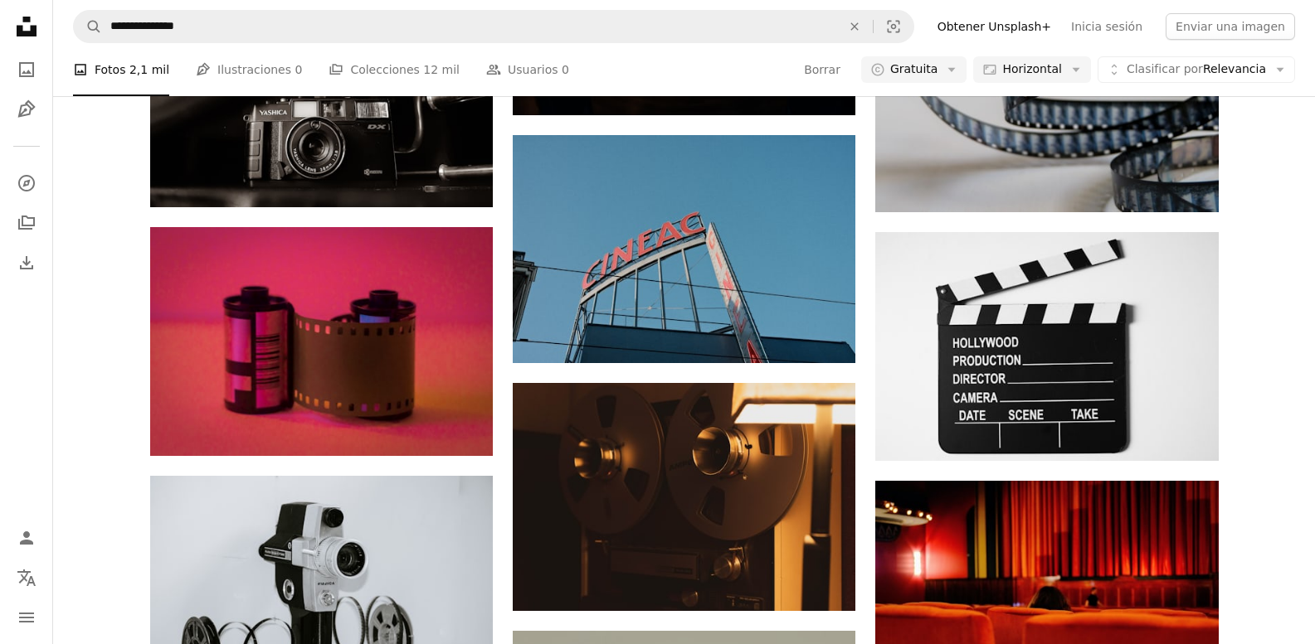
scroll to position [8792, 0]
